Goal: Task Accomplishment & Management: Use online tool/utility

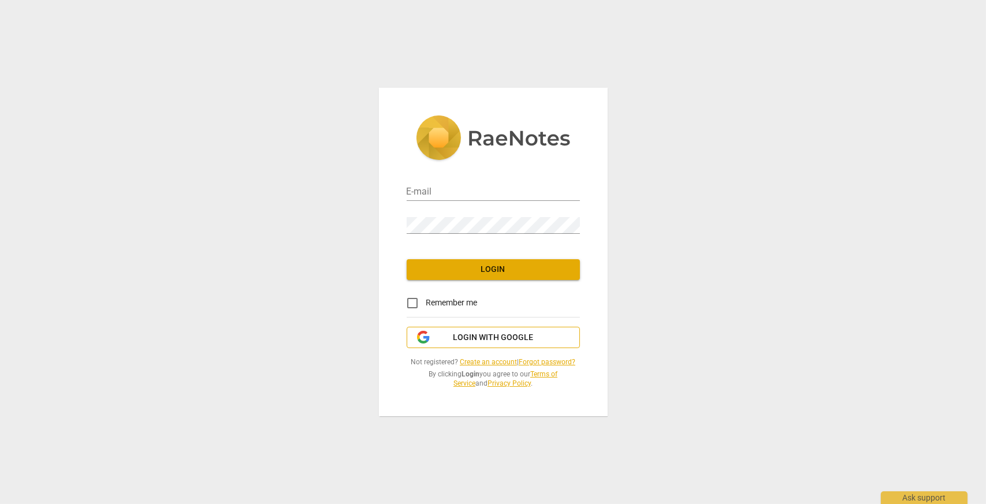
click at [470, 328] on button "Login with Google" at bounding box center [493, 338] width 173 height 22
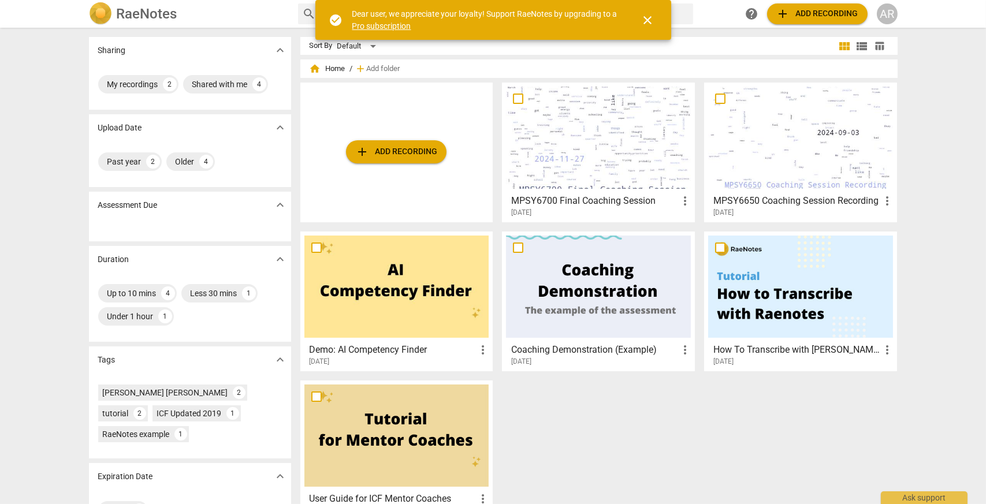
click at [649, 20] on span "close" at bounding box center [648, 20] width 14 height 14
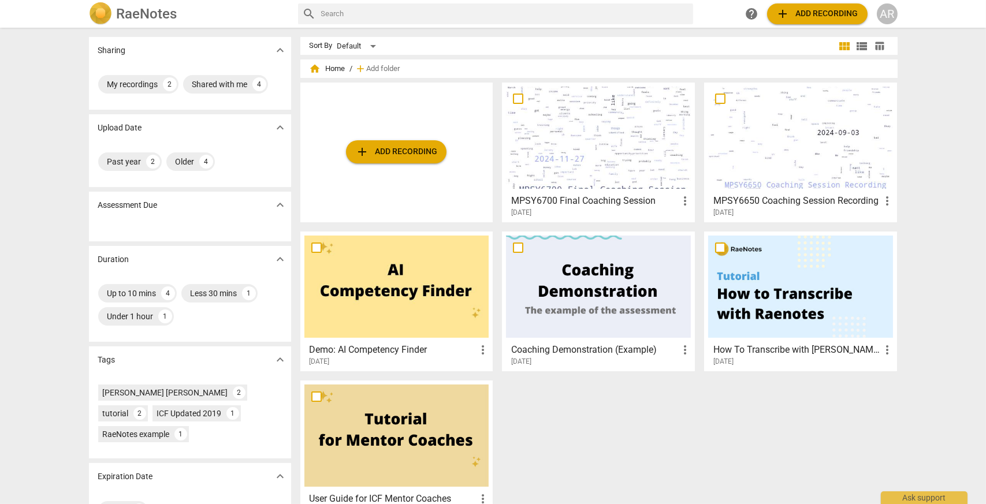
click at [785, 16] on span "add" at bounding box center [784, 14] width 14 height 14
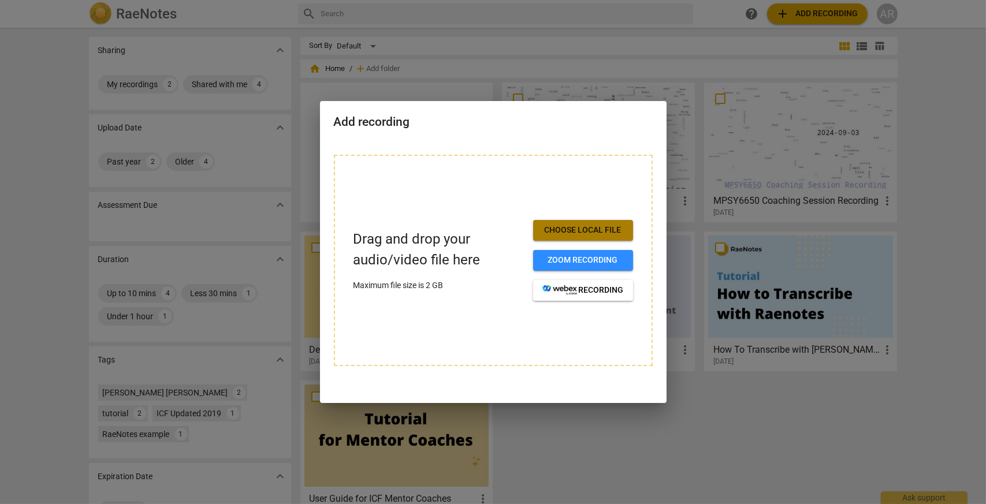
click at [599, 225] on span "Choose local file" at bounding box center [583, 231] width 81 height 12
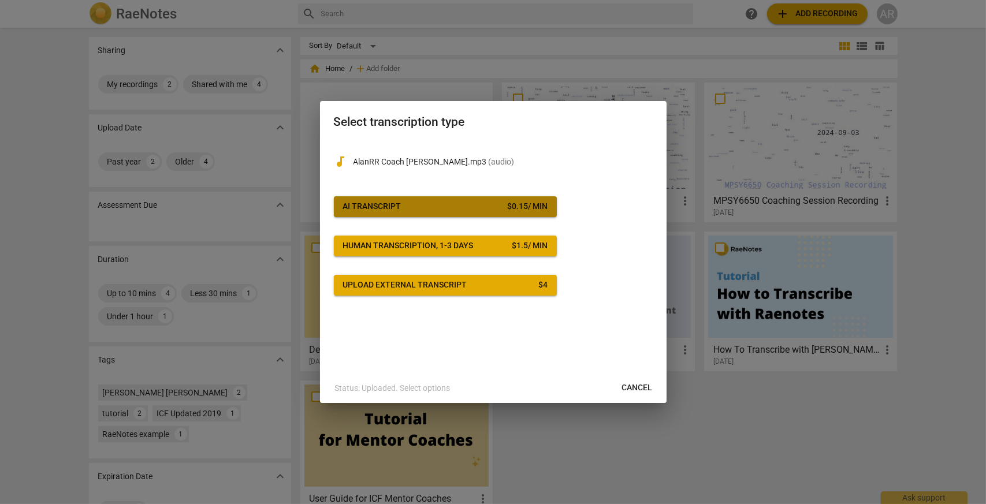
click at [533, 205] on div "$ 0.15 / min" at bounding box center [527, 207] width 40 height 12
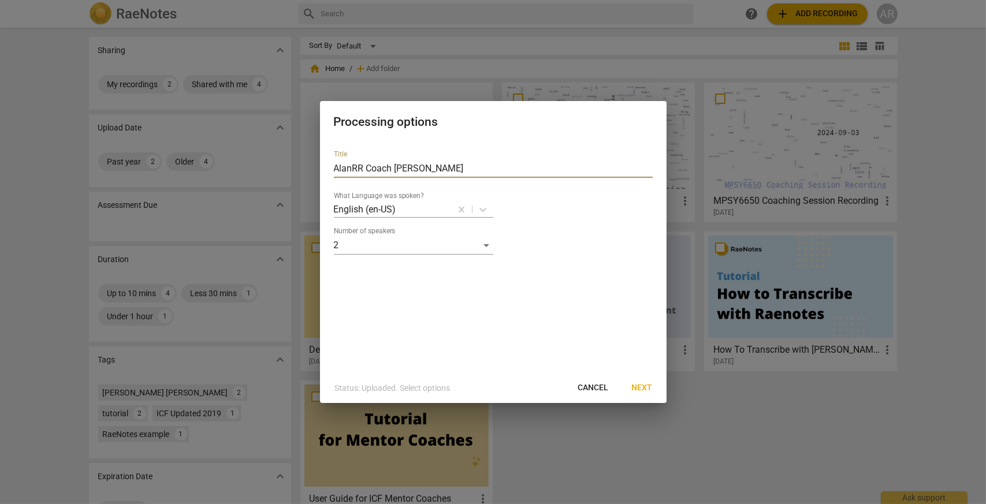
drag, startPoint x: 425, startPoint y: 168, endPoint x: 352, endPoint y: 168, distance: 72.8
click at [352, 168] on input "AlanRR Coach [PERSON_NAME]" at bounding box center [493, 168] width 319 height 18
type input "A"
type input "P"
drag, startPoint x: 476, startPoint y: 166, endPoint x: 419, endPoint y: 165, distance: 57.2
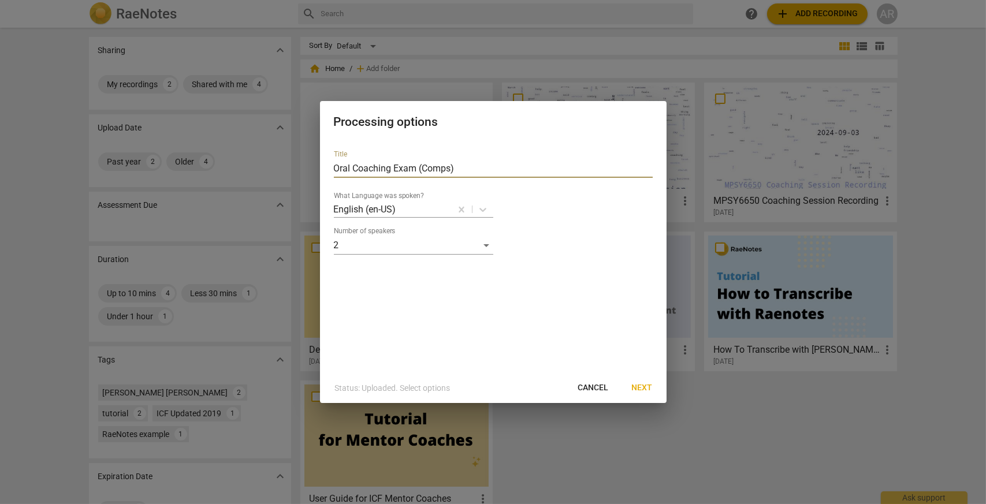
click at [419, 165] on input "Oral Coaching Exam (Comps)" at bounding box center [493, 168] width 319 height 18
type input "Oral Coaching Exam"
click at [635, 382] on button "Next" at bounding box center [642, 388] width 39 height 21
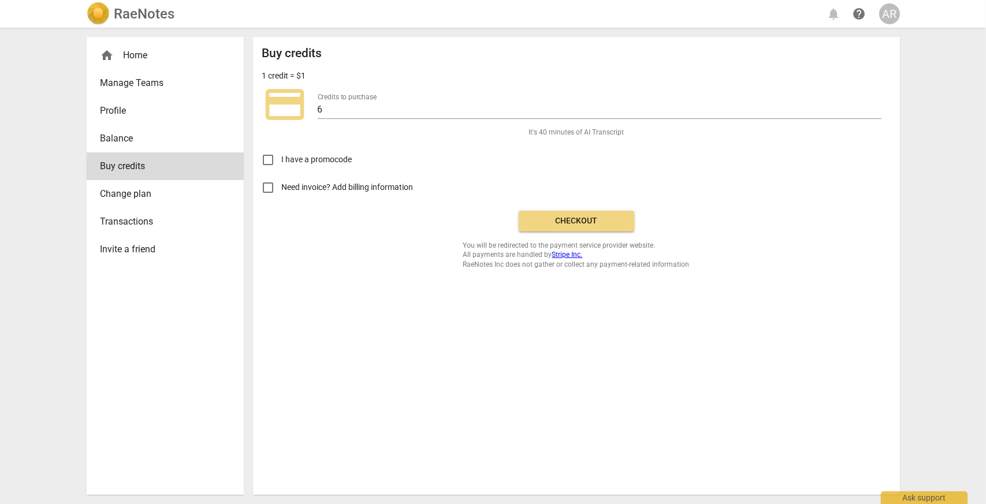
click at [329, 154] on span "I have a promocode" at bounding box center [317, 160] width 70 height 12
click at [282, 154] on input "I have a promocode" at bounding box center [268, 160] width 28 height 28
checkbox input "true"
click at [406, 166] on input "text" at bounding box center [433, 159] width 106 height 17
type input "RAE20"
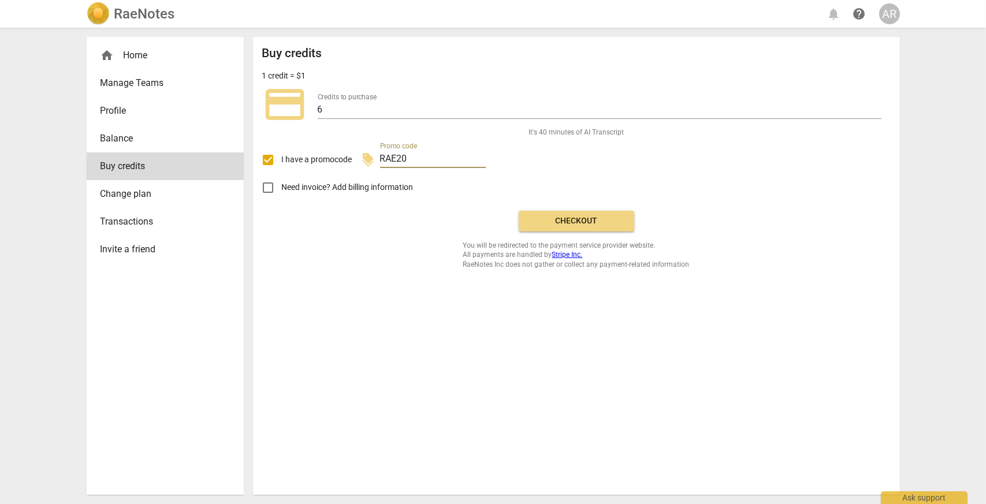
click at [534, 223] on span "Checkout" at bounding box center [576, 222] width 97 height 12
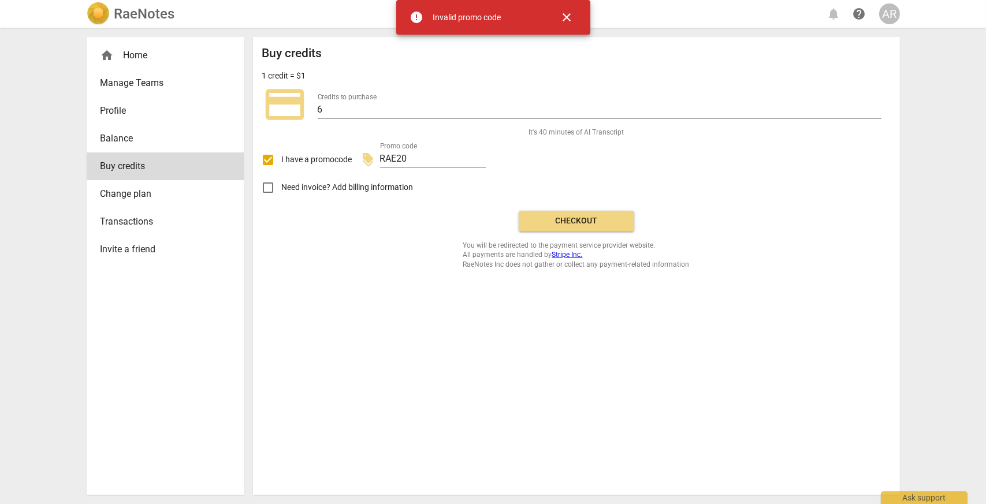
click at [565, 17] on span "close" at bounding box center [567, 17] width 14 height 14
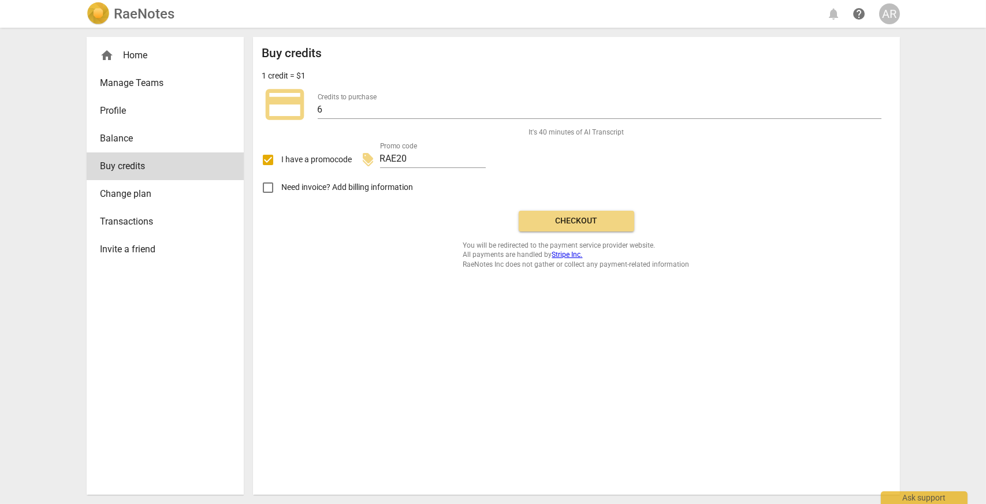
click at [302, 155] on span "I have a promocode" at bounding box center [317, 160] width 70 height 12
click at [282, 155] on input "I have a promocode" at bounding box center [268, 160] width 28 height 28
checkbox input "false"
click at [573, 218] on span "Checkout" at bounding box center [576, 222] width 97 height 12
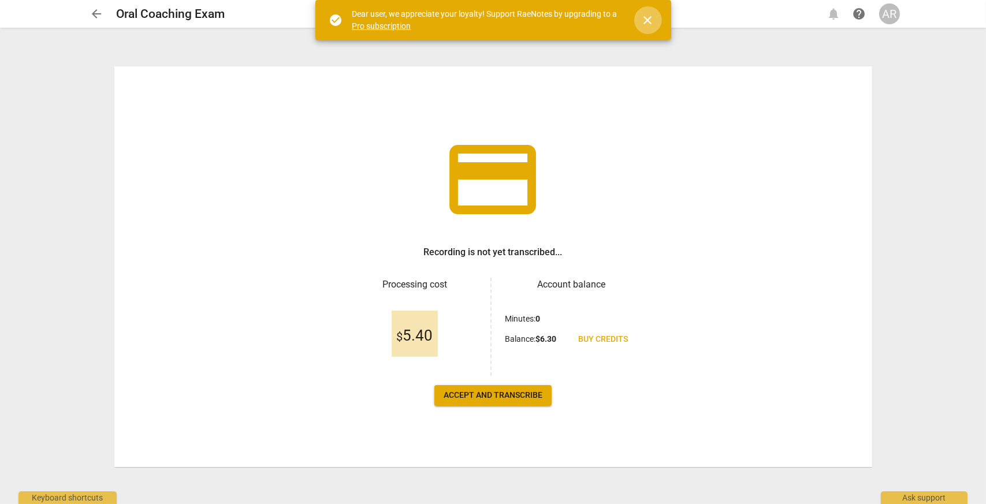
click at [653, 18] on span "close" at bounding box center [648, 20] width 14 height 14
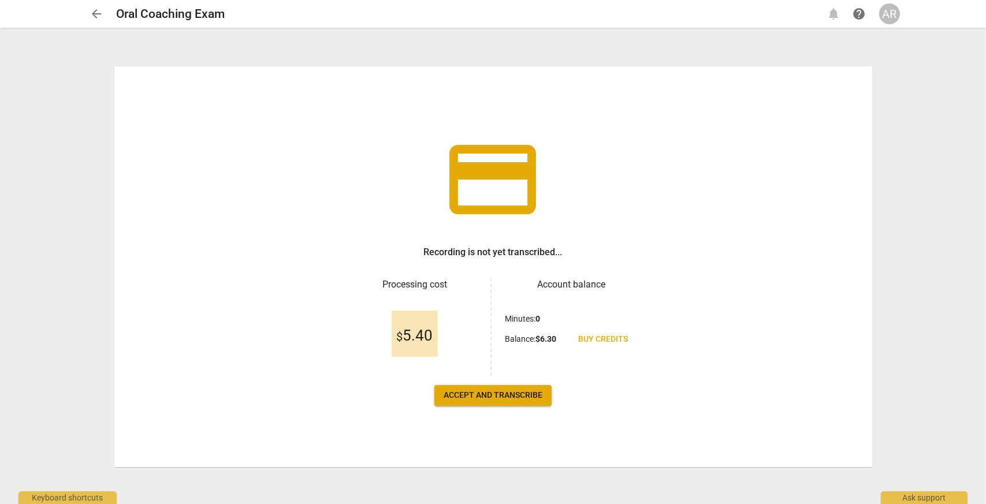
click at [538, 390] on span "Accept and transcribe" at bounding box center [493, 396] width 99 height 12
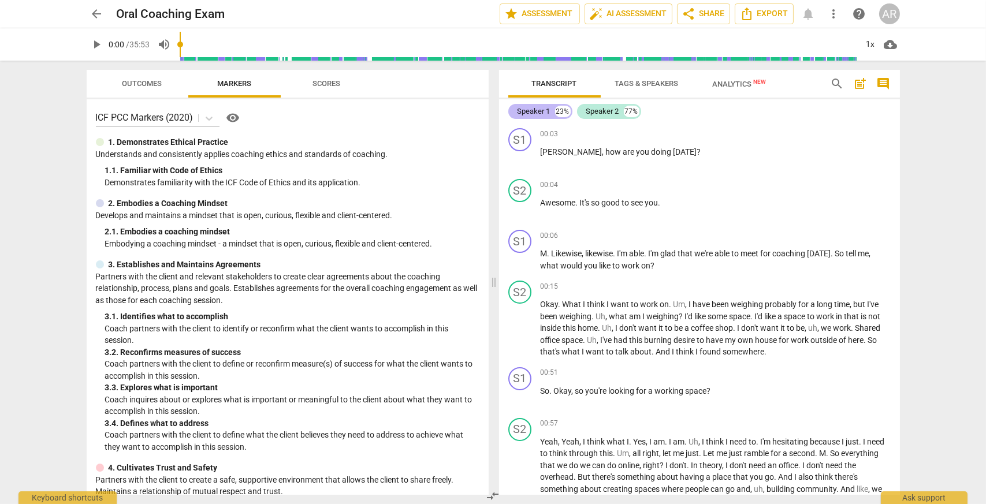
click at [541, 113] on div "Speaker 1" at bounding box center [534, 112] width 33 height 12
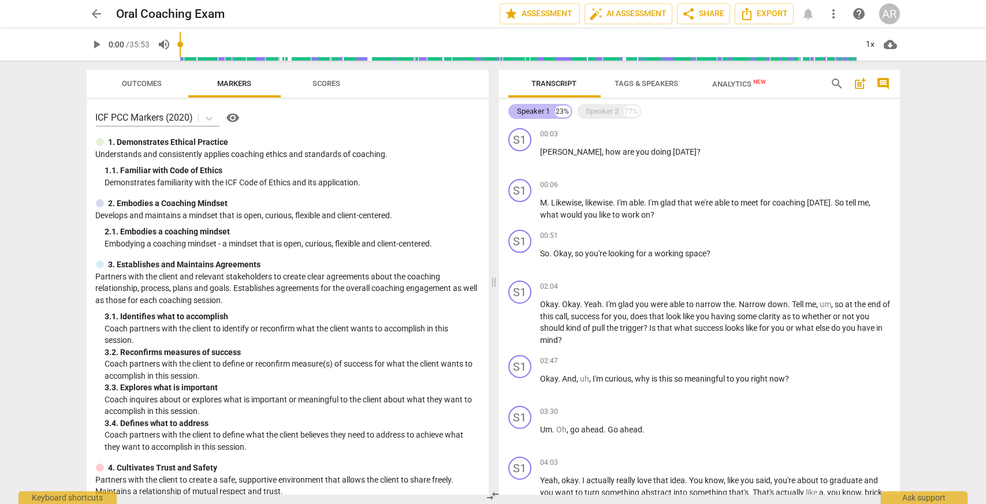
click at [541, 113] on div "Speaker 1" at bounding box center [534, 112] width 33 height 12
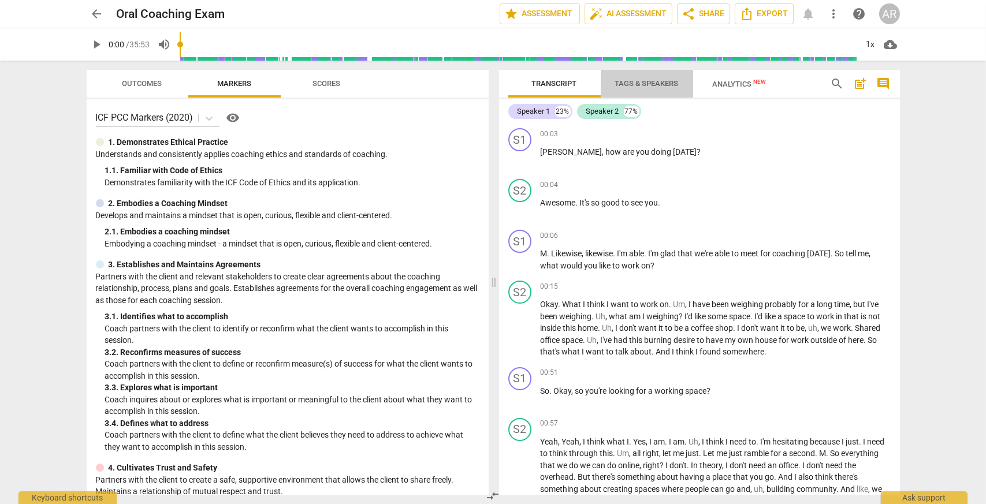
click at [689, 79] on span "Tags & Speakers" at bounding box center [646, 84] width 91 height 16
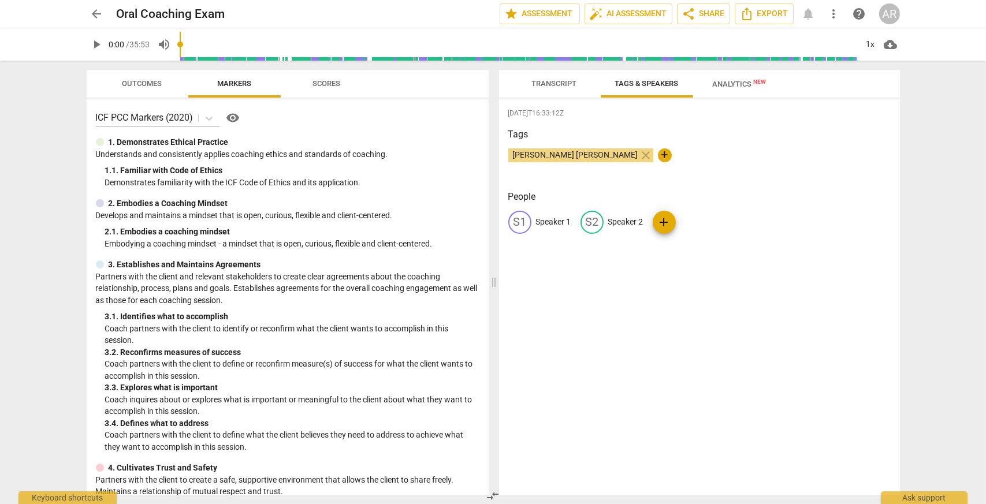
click at [549, 221] on p "Speaker 1" at bounding box center [553, 222] width 35 height 12
type input "Coach"
click at [699, 226] on p "Speaker 2" at bounding box center [701, 222] width 35 height 12
type input "Client"
click at [562, 87] on span "Transcript" at bounding box center [554, 83] width 45 height 9
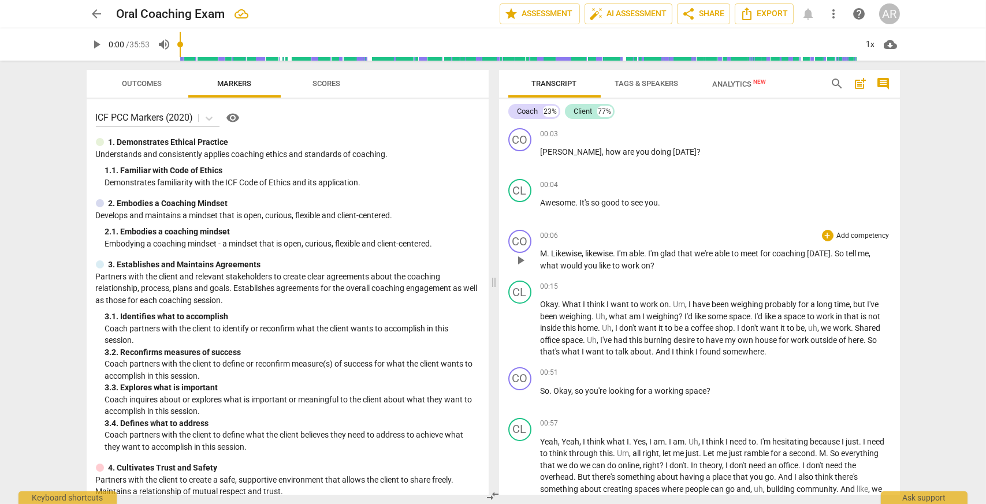
click at [553, 255] on span "Likewise" at bounding box center [567, 253] width 31 height 9
click at [523, 257] on span "play_arrow" at bounding box center [521, 261] width 14 height 14
click at [523, 258] on span "pause" at bounding box center [521, 261] width 14 height 14
type input "14"
click at [823, 233] on div "+" at bounding box center [828, 236] width 12 height 12
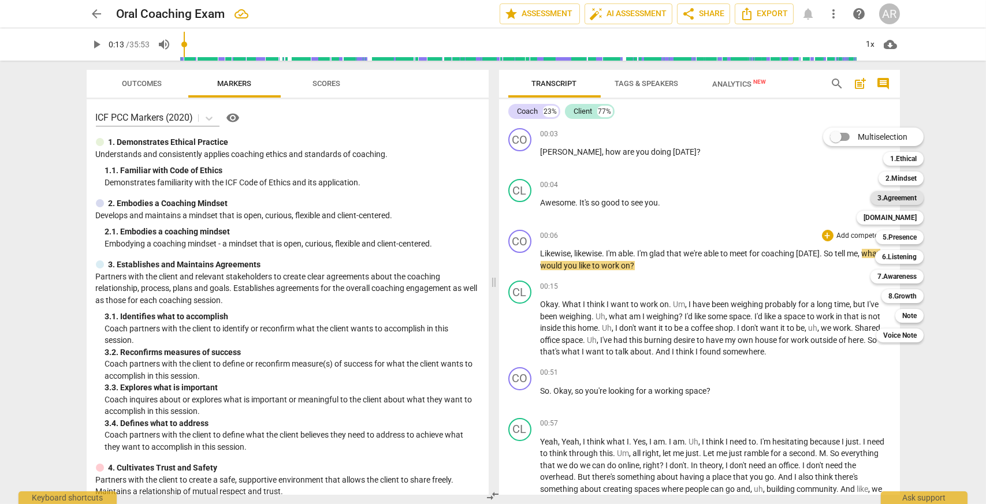
click at [901, 197] on b "3.Agreement" at bounding box center [897, 198] width 39 height 14
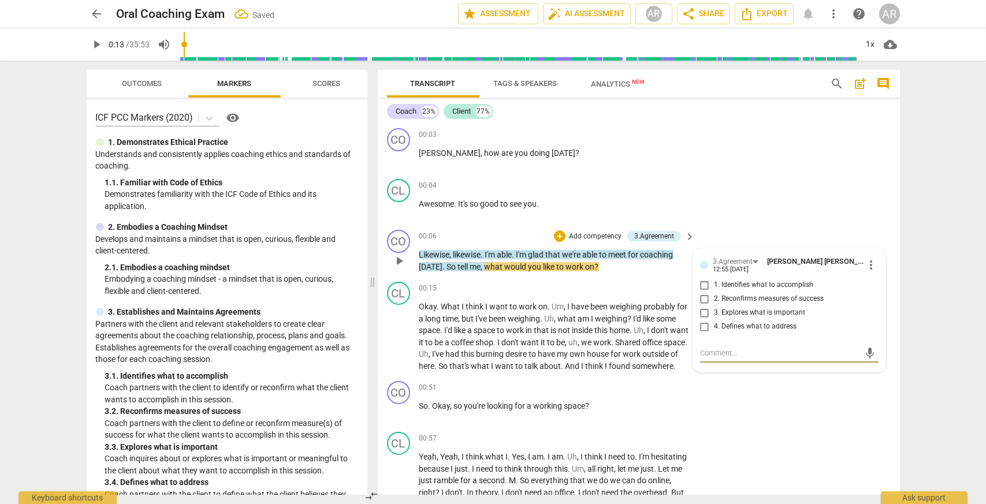
click at [704, 284] on input "1. Identifies what to accomplish" at bounding box center [705, 285] width 18 height 14
checkbox input "true"
click at [566, 266] on span "work" at bounding box center [576, 266] width 20 height 9
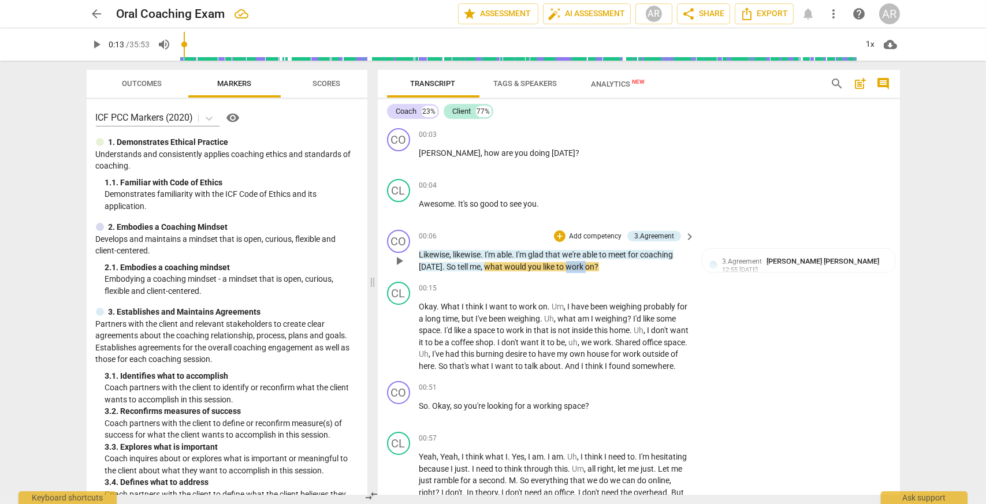
click at [566, 266] on span "work" at bounding box center [576, 266] width 20 height 9
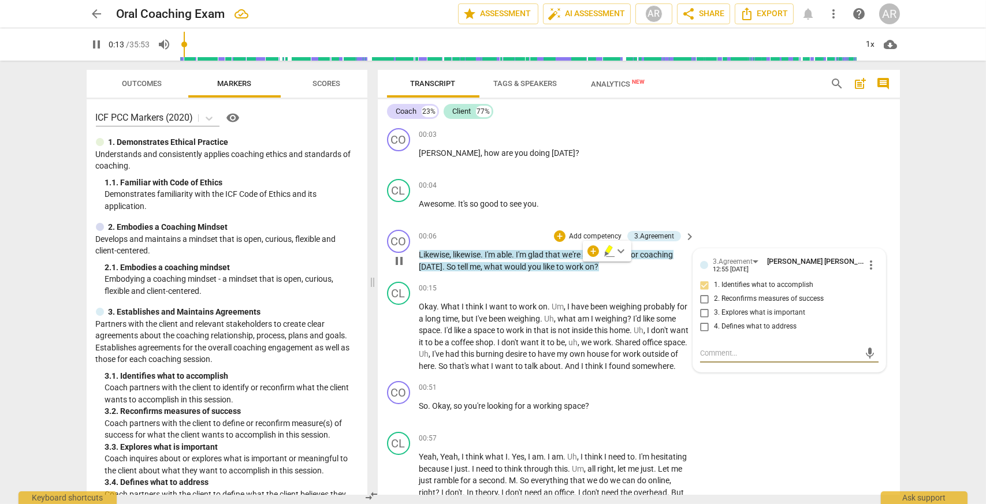
click at [566, 266] on span "work" at bounding box center [576, 266] width 20 height 9
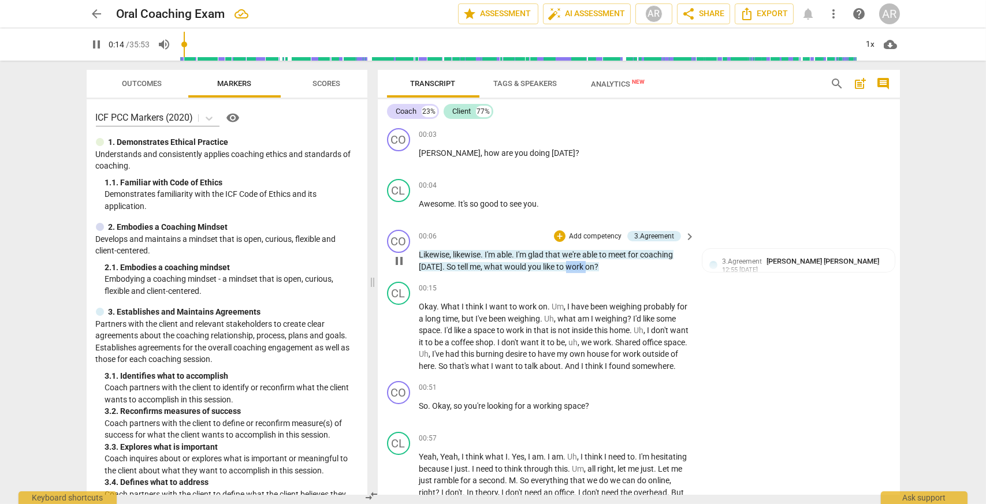
click at [566, 266] on span "work" at bounding box center [576, 266] width 20 height 9
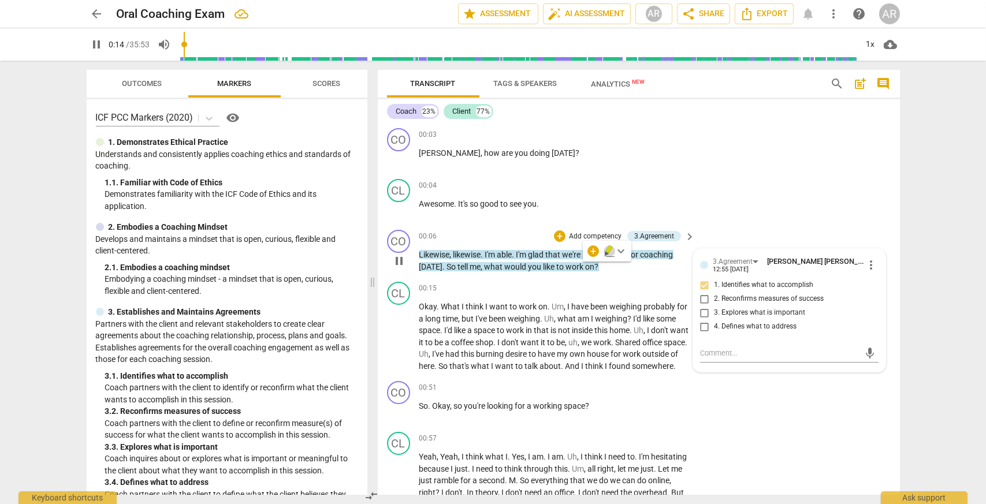
click at [610, 252] on icon "button" at bounding box center [610, 251] width 12 height 14
click at [395, 264] on span "pause" at bounding box center [399, 261] width 14 height 14
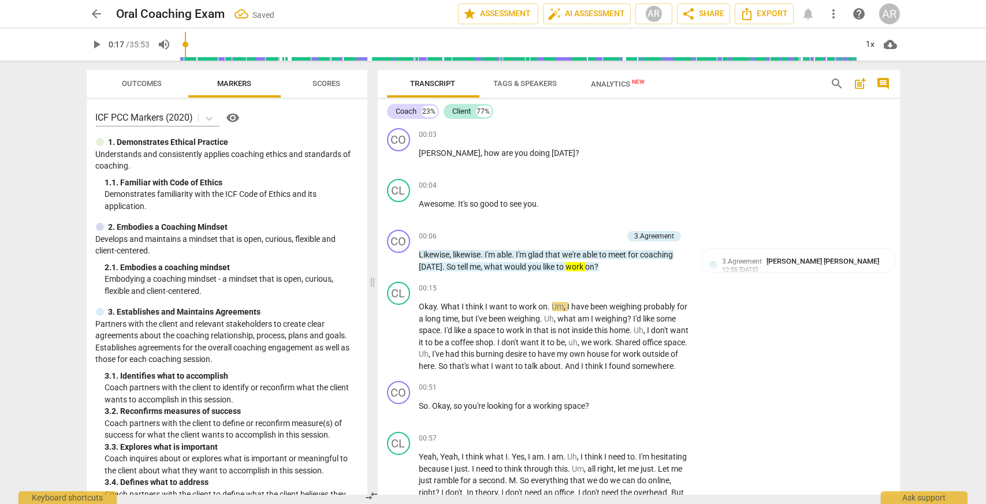
click at [571, 266] on span "work" at bounding box center [576, 266] width 20 height 9
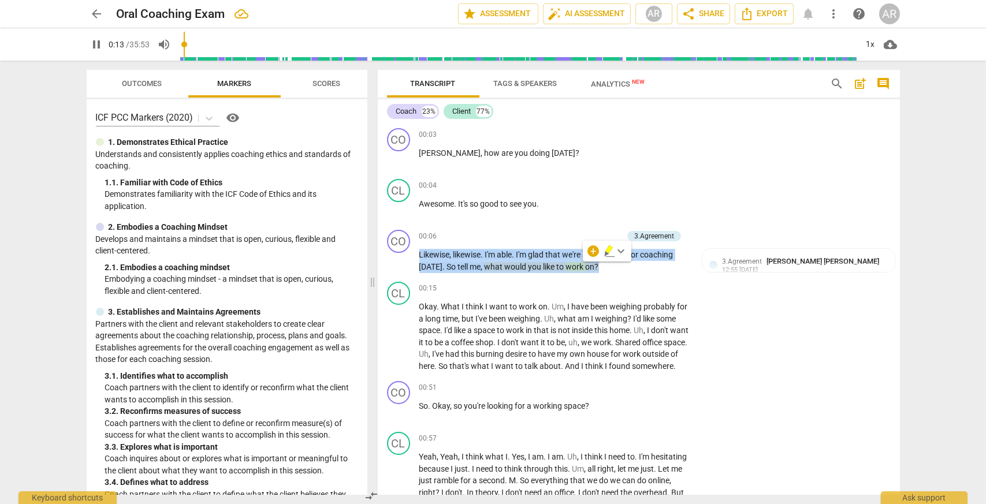
click at [571, 266] on span "work" at bounding box center [576, 266] width 20 height 9
click at [638, 270] on p "Likewise , likewise . I'm able . I'm glad that we're able to meet for coaching …" at bounding box center [554, 261] width 270 height 24
click at [580, 269] on span "work" at bounding box center [576, 266] width 20 height 9
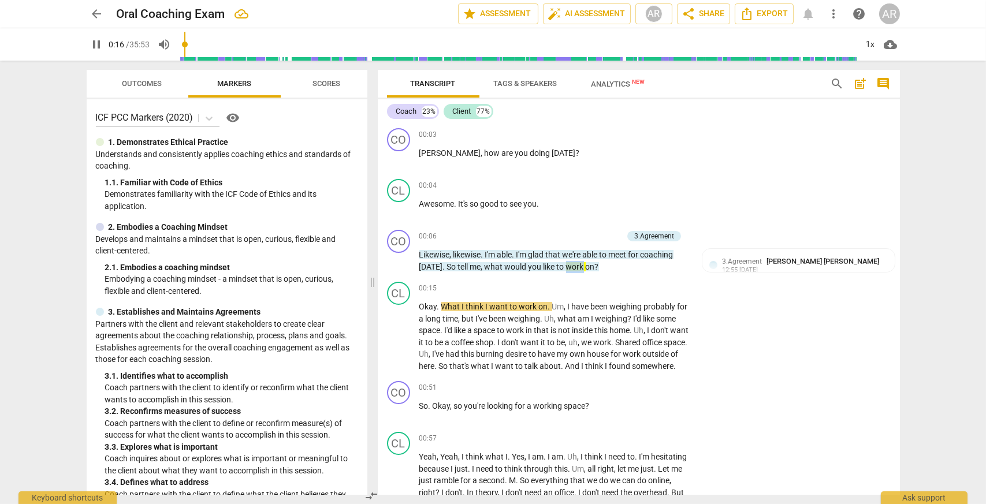
drag, startPoint x: 579, startPoint y: 267, endPoint x: 566, endPoint y: 264, distance: 13.6
click at [566, 264] on span "work" at bounding box center [576, 266] width 20 height 9
click at [612, 250] on icon "button" at bounding box center [610, 251] width 12 height 14
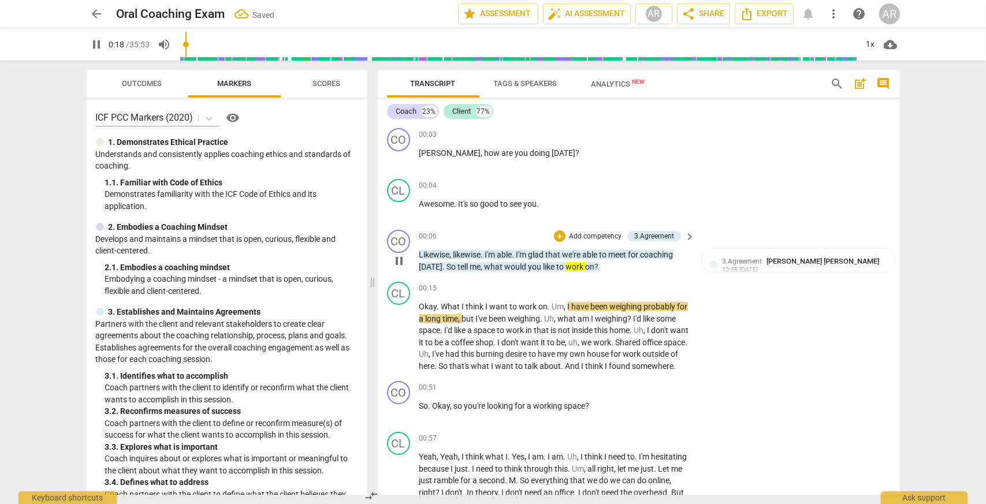
click at [396, 259] on span "pause" at bounding box center [399, 261] width 14 height 14
type input "19"
drag, startPoint x: 581, startPoint y: 266, endPoint x: 564, endPoint y: 264, distance: 16.3
click at [566, 264] on span "work" at bounding box center [576, 266] width 20 height 9
click at [623, 253] on span "keyboard_arrow_down" at bounding box center [621, 251] width 14 height 14
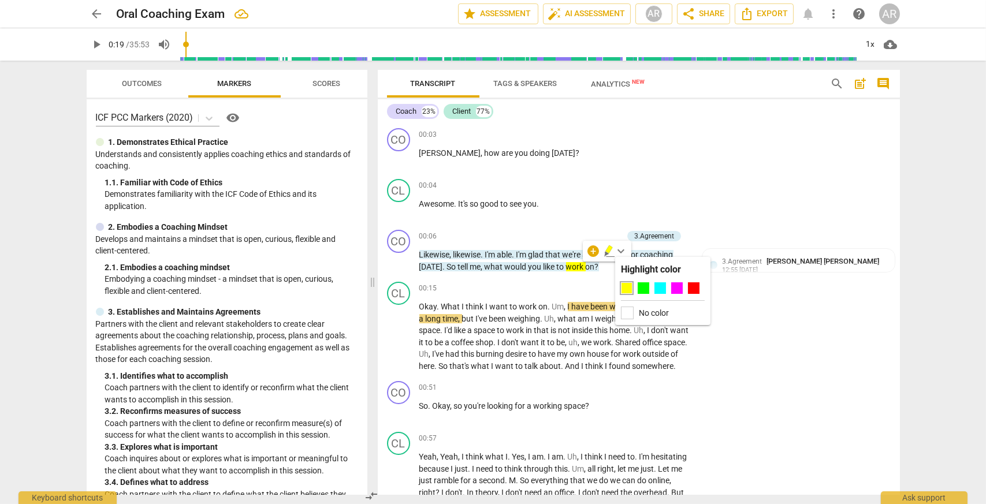
click at [642, 310] on label "No color" at bounding box center [654, 313] width 30 height 9
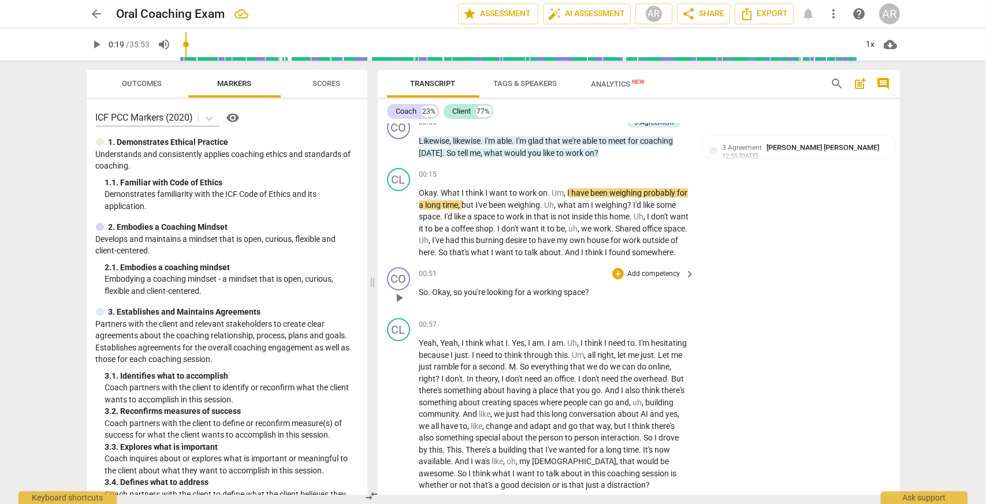
scroll to position [116, 0]
click at [616, 278] on div "+" at bounding box center [618, 272] width 12 height 12
